Goal: Transaction & Acquisition: Purchase product/service

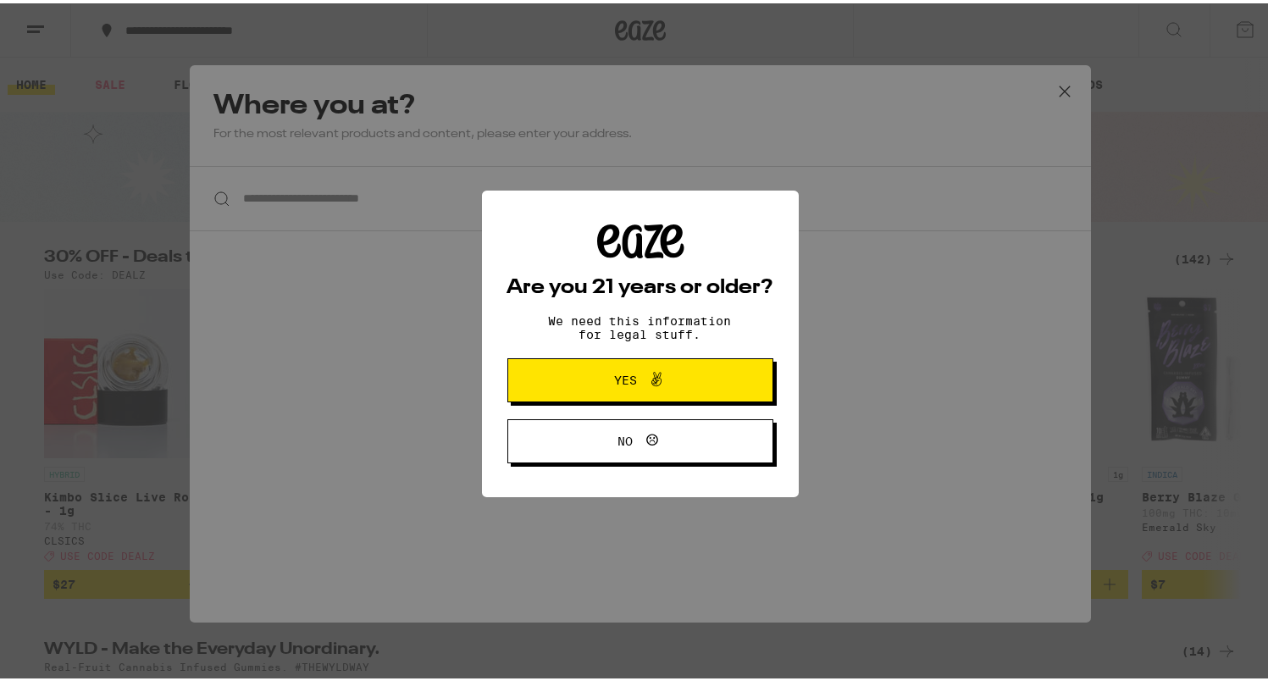
click at [654, 374] on icon at bounding box center [656, 376] width 20 height 20
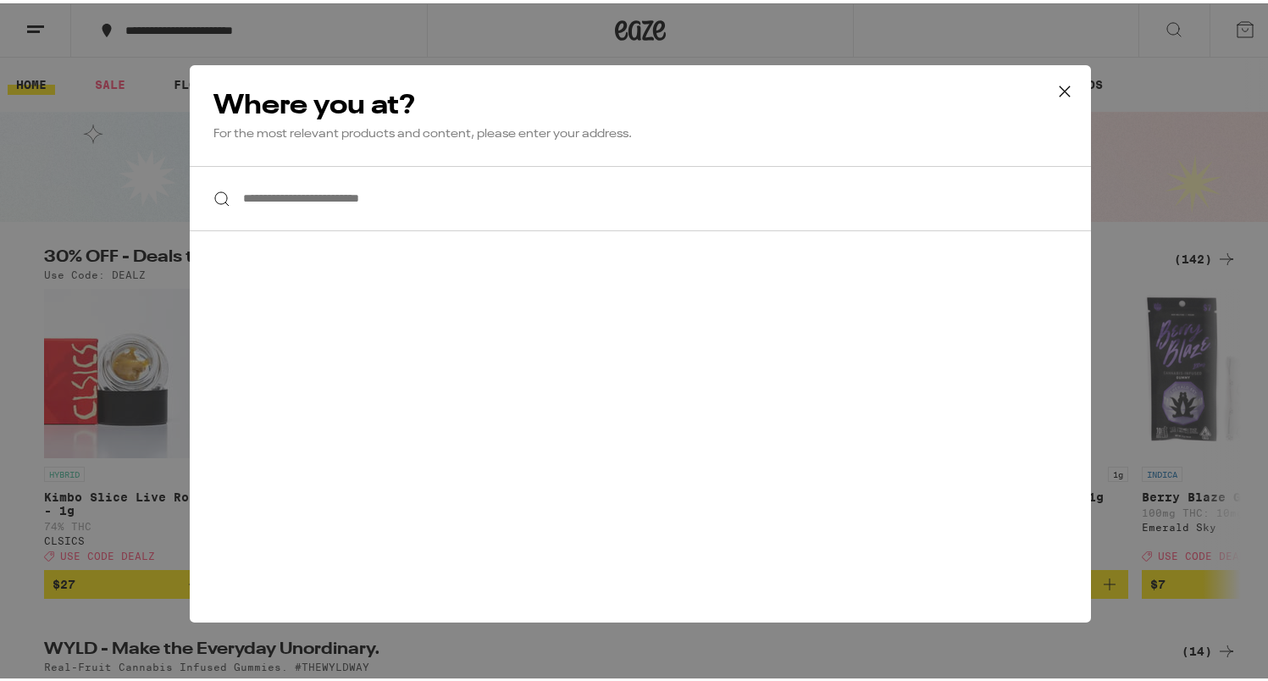
click at [1056, 88] on icon at bounding box center [1064, 87] width 25 height 25
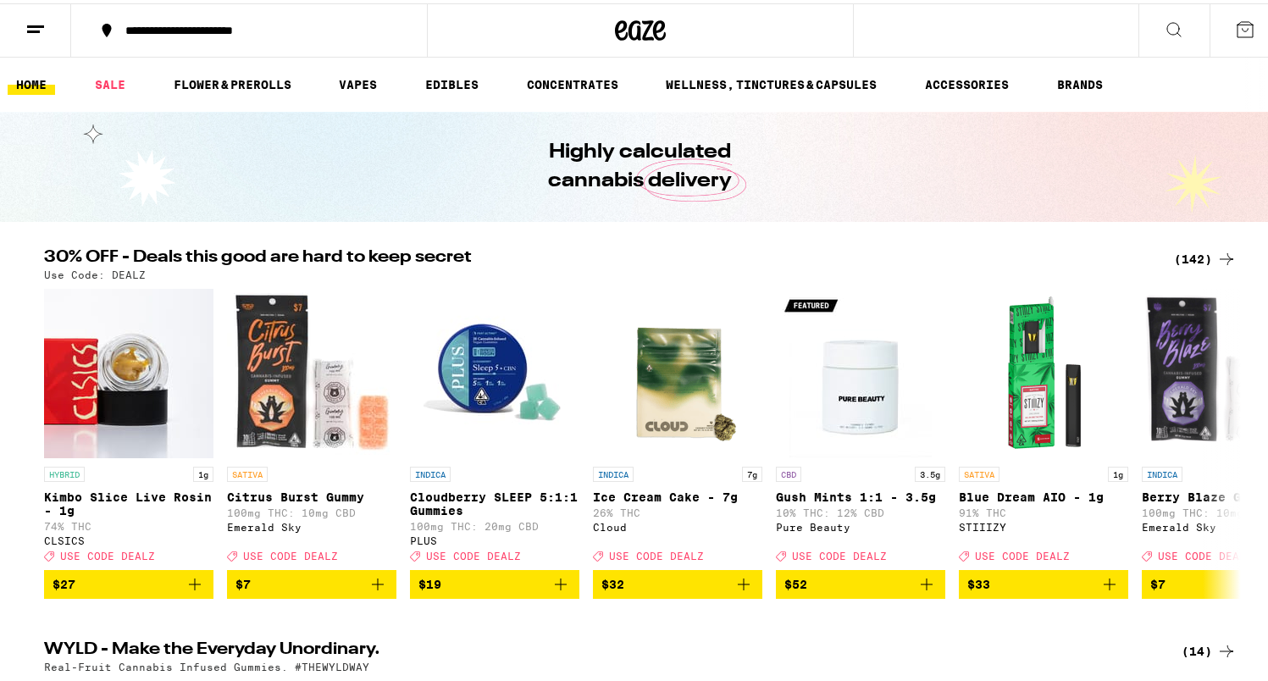
click at [445, 399] on img "Open page for Cloudberry SLEEP 5:1:1 Gummies from PLUS" at bounding box center [494, 369] width 169 height 169
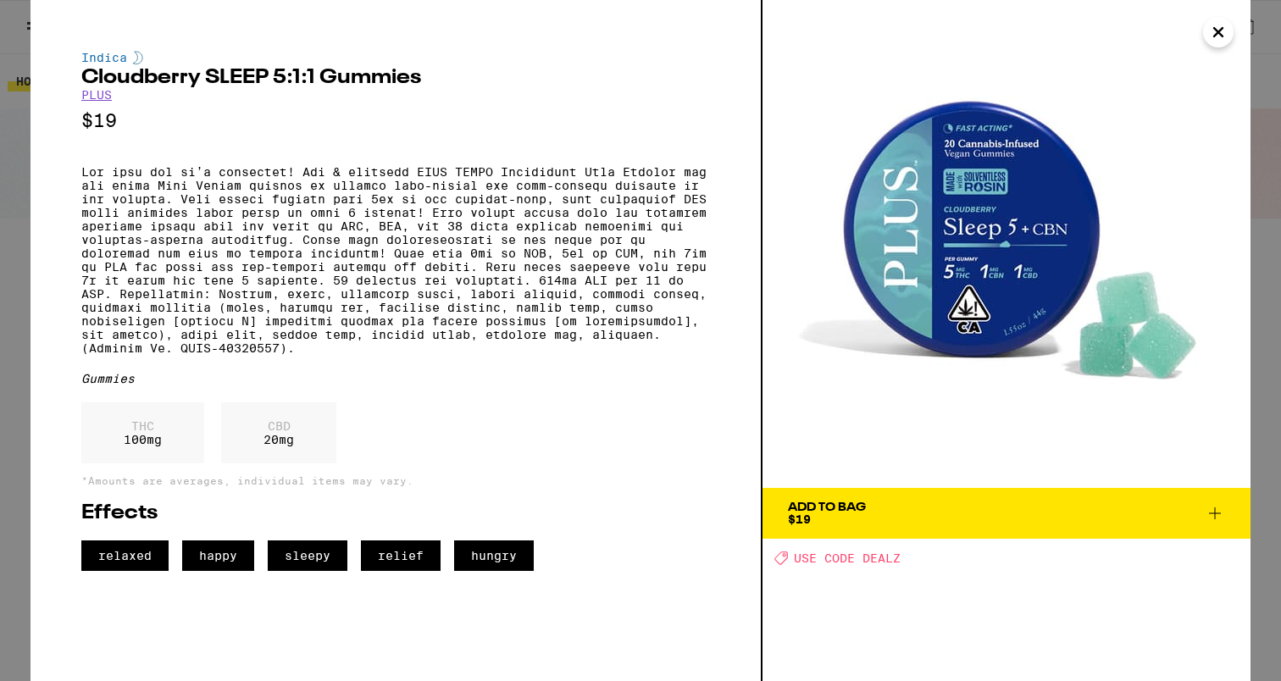
click at [1214, 513] on icon at bounding box center [1215, 513] width 20 height 20
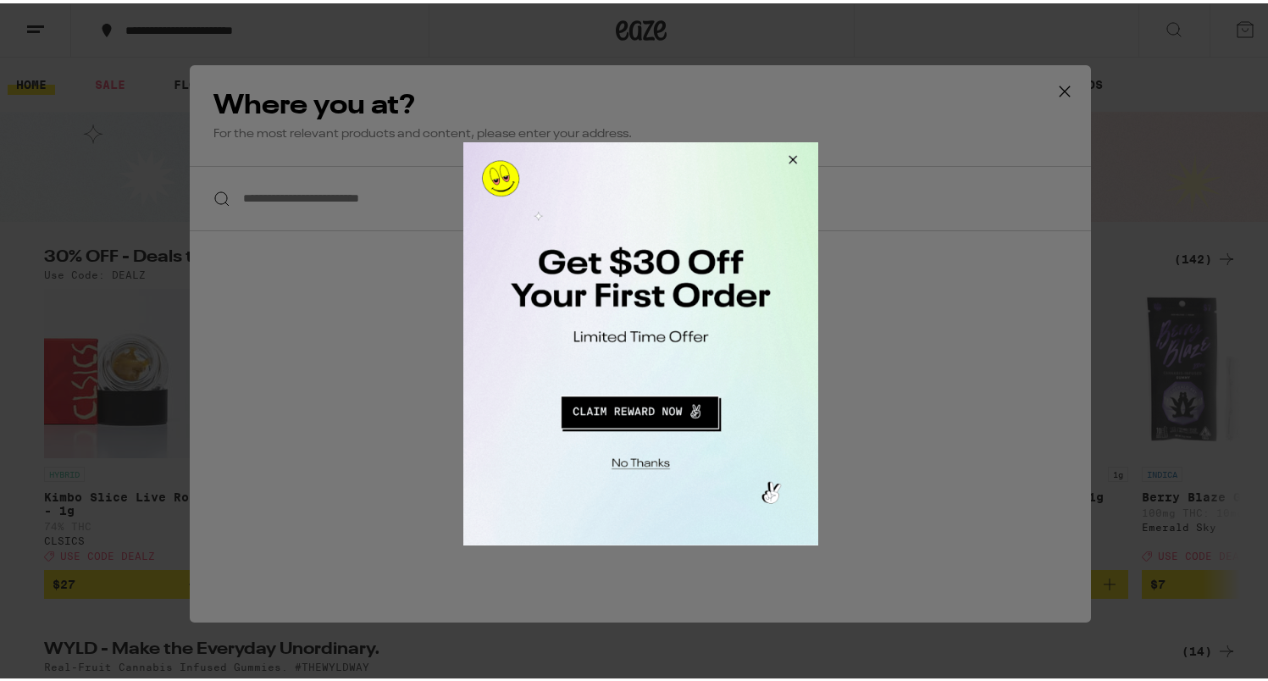
click at [793, 159] on button "Close Modal" at bounding box center [790, 161] width 46 height 41
